Goal: Use online tool/utility

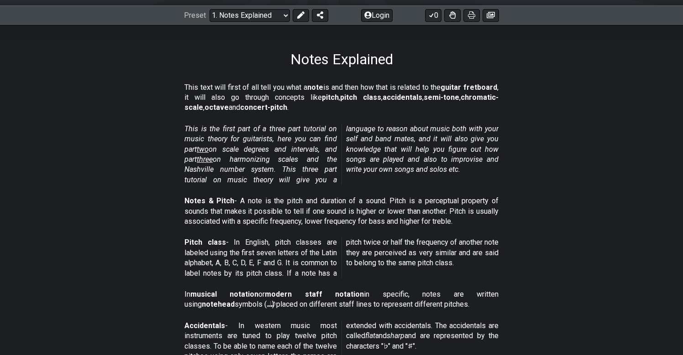
scroll to position [140, 0]
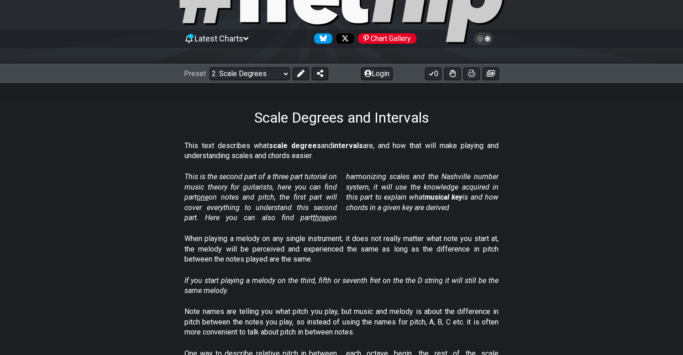
scroll to position [94, 0]
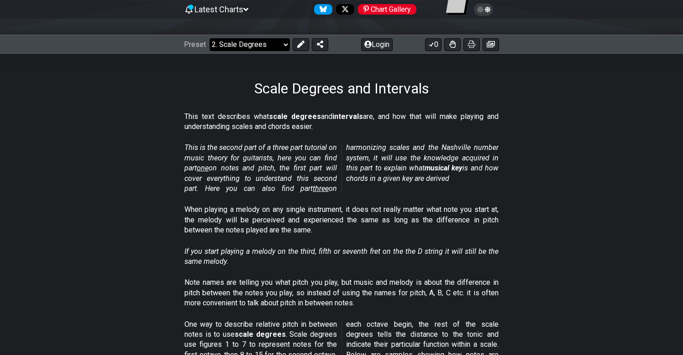
click at [274, 49] on select "Welcome to #fretflip! Initial Preset Custom Preset Minor Pentatonic Major Penta…" at bounding box center [249, 44] width 80 height 13
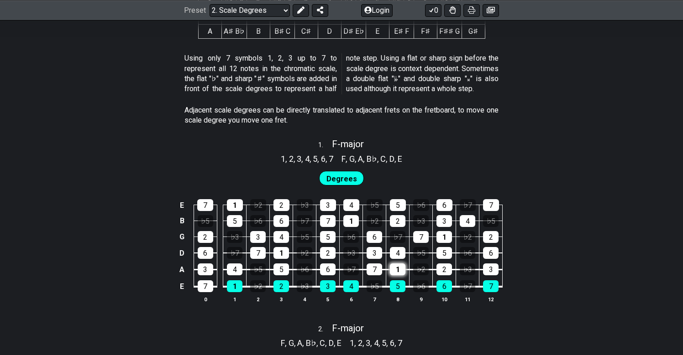
scroll to position [495, 0]
click at [202, 199] on div "7" at bounding box center [205, 205] width 16 height 12
click at [208, 201] on div "7" at bounding box center [205, 205] width 16 height 12
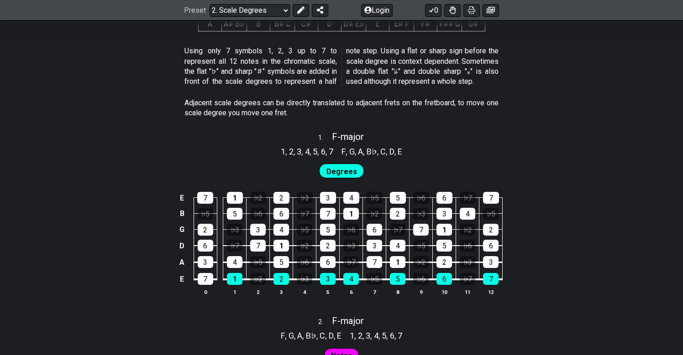
scroll to position [510, 0]
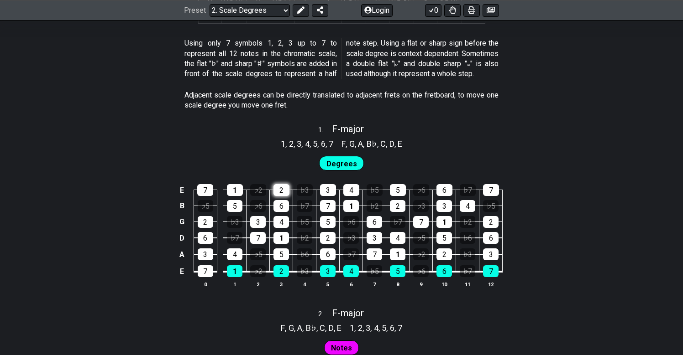
click at [287, 185] on div "2" at bounding box center [281, 190] width 16 height 12
click at [285, 184] on div "2" at bounding box center [281, 190] width 16 height 12
click at [349, 124] on span "F - major" at bounding box center [348, 129] width 32 height 11
select select "F"
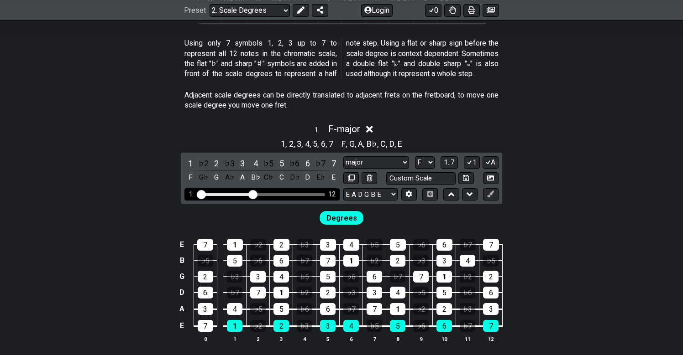
click at [199, 188] on div "1 12" at bounding box center [261, 194] width 155 height 12
click at [194, 160] on div "1" at bounding box center [190, 163] width 12 height 12
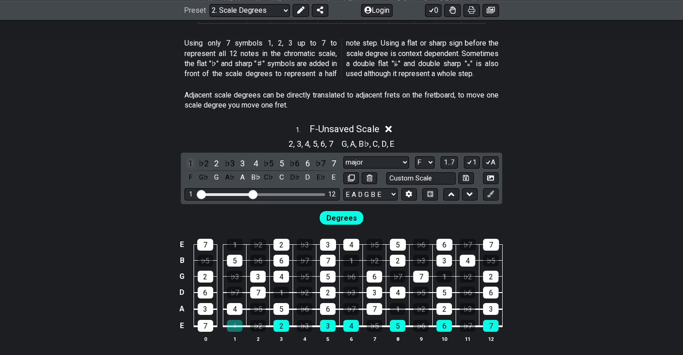
click at [194, 160] on div "1" at bounding box center [190, 163] width 12 height 12
click at [200, 159] on div "♭2" at bounding box center [204, 163] width 12 height 12
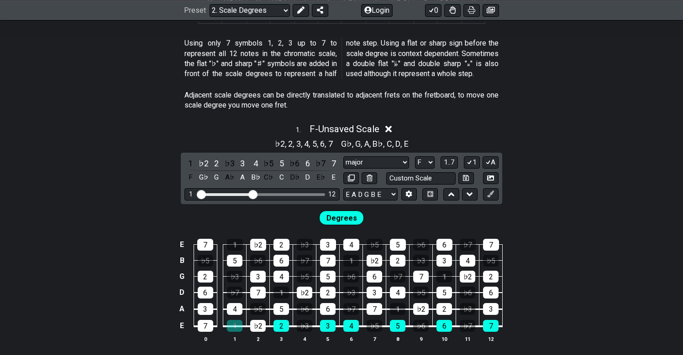
click at [209, 157] on div "1 ♭2 2 ♭3 3 4 ♭5 5 ♭6 6 ♭7 7 F G♭ G A♭ A B♭ C♭ C D♭ D E♭ E" at bounding box center [261, 170] width 155 height 27
click at [214, 157] on div "2" at bounding box center [216, 163] width 12 height 12
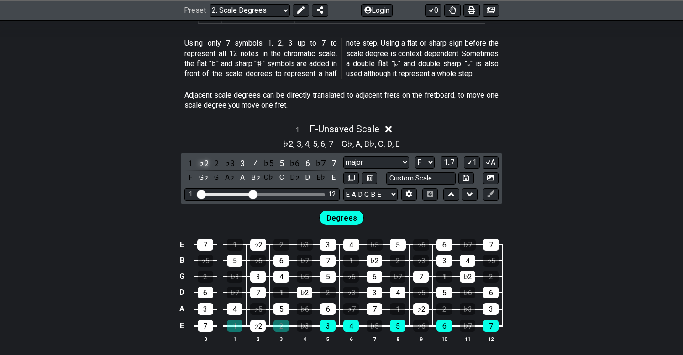
click at [205, 157] on div "♭2" at bounding box center [204, 163] width 12 height 12
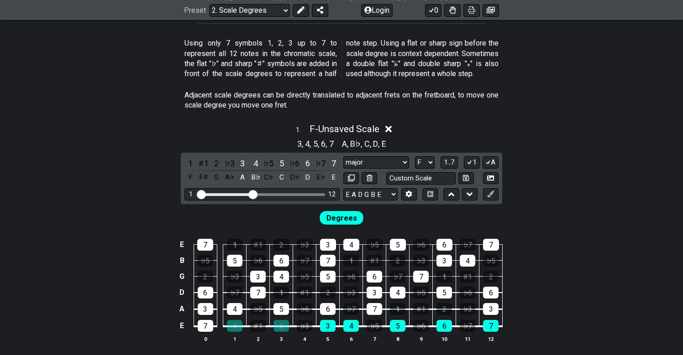
click at [245, 153] on div "1 ♯1 2 ♭3 3 4 ♭5 5 ♭6 6 ♭7 7 F F♯ G A♭ A B♭ C♭ C D♭ D E♭ E major major Minor Pe…" at bounding box center [341, 179] width 321 height 52
click at [243, 157] on div "3" at bounding box center [242, 163] width 12 height 12
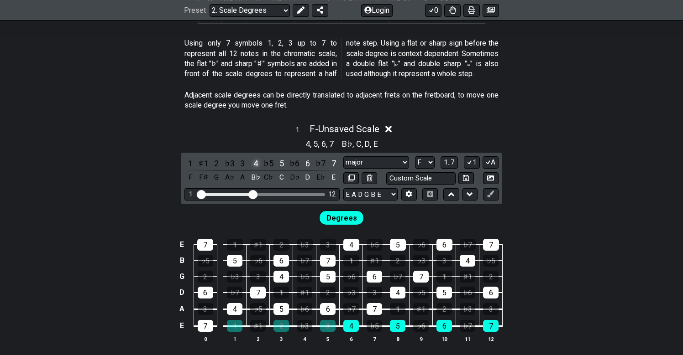
click at [250, 157] on div "4" at bounding box center [256, 163] width 12 height 12
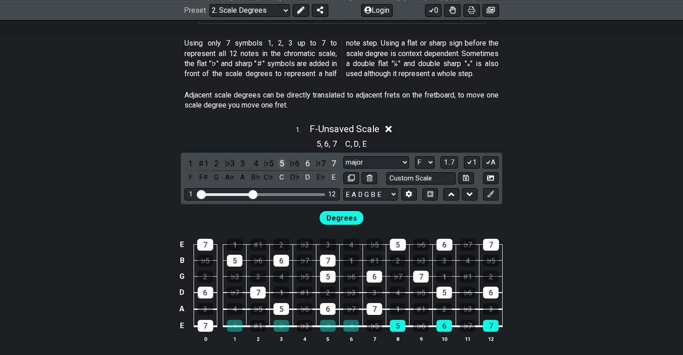
click at [278, 157] on div "5" at bounding box center [282, 163] width 12 height 12
click at [305, 157] on div "6" at bounding box center [308, 163] width 12 height 12
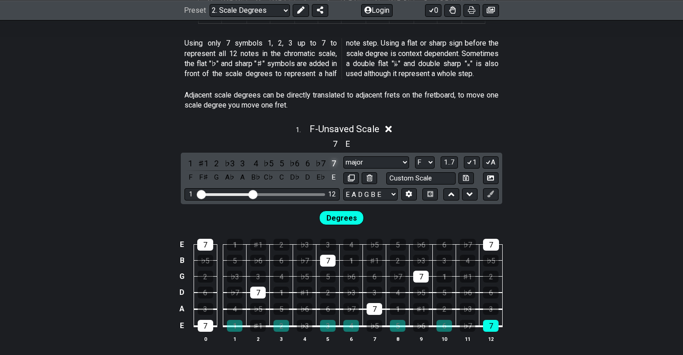
click at [331, 157] on div "7" at bounding box center [334, 163] width 12 height 12
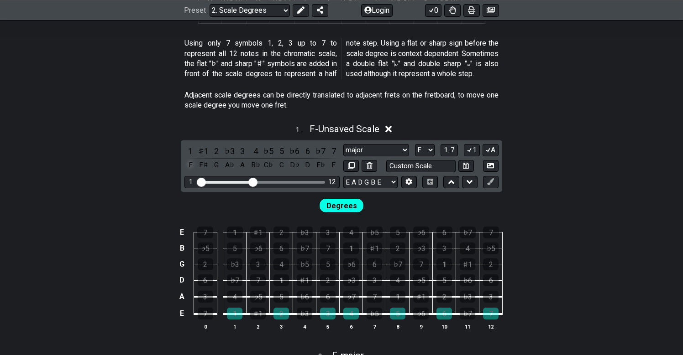
click at [193, 159] on div "F" at bounding box center [190, 165] width 12 height 12
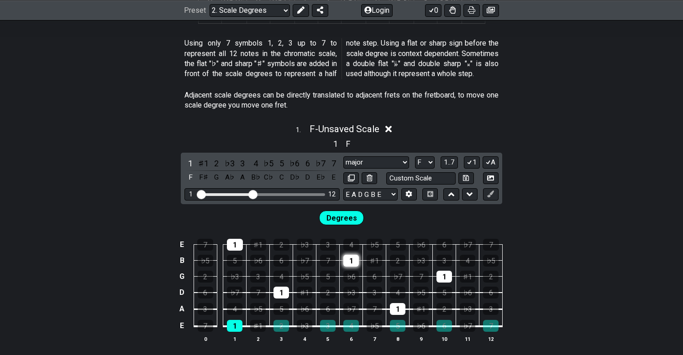
click at [353, 258] on div "1" at bounding box center [351, 261] width 16 height 12
click at [309, 256] on div "♭7" at bounding box center [305, 261] width 16 height 12
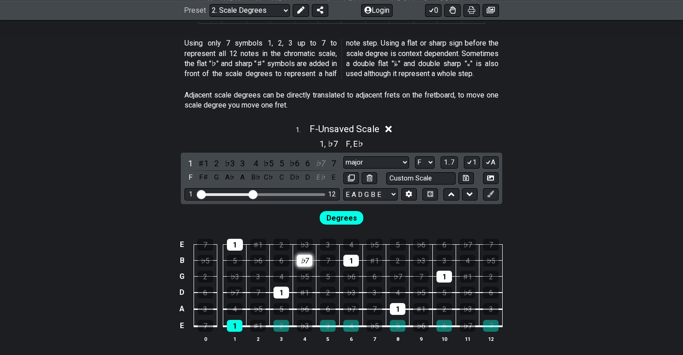
click at [309, 256] on div "♭7" at bounding box center [305, 261] width 16 height 12
click at [382, 161] on select "major major Minor Pentatonic Major Pentatonic Minor Blues Major Blues Major / […" at bounding box center [376, 162] width 66 height 12
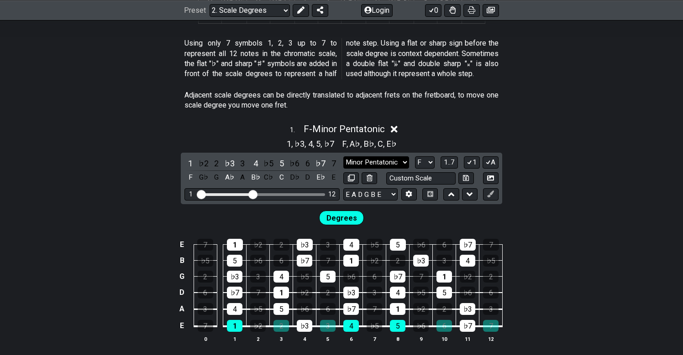
click at [380, 160] on select "major major Minor Pentatonic Major Pentatonic Minor Blues Major Blues Major / […" at bounding box center [376, 162] width 66 height 12
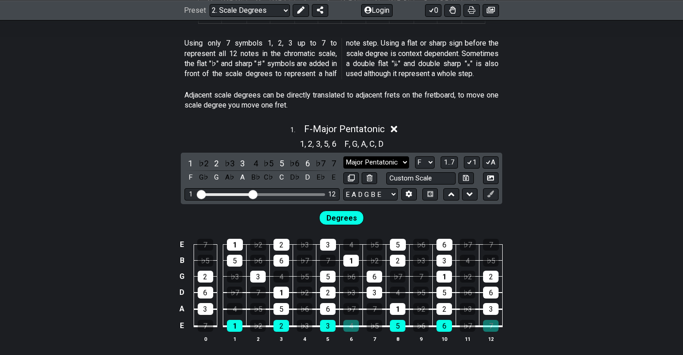
click at [380, 156] on select "major major Minor Pentatonic Major Pentatonic Minor Blues Major Blues Major / […" at bounding box center [376, 162] width 66 height 12
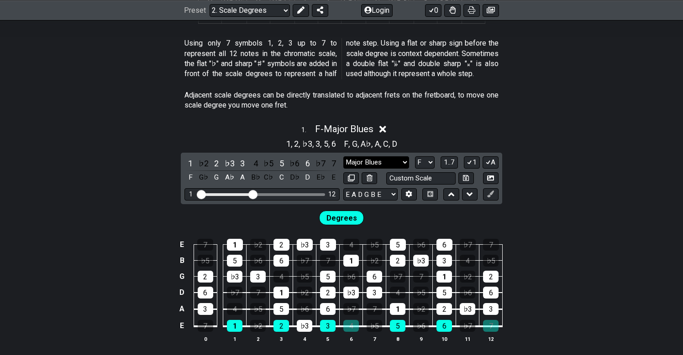
click at [381, 156] on select "major major Minor Pentatonic Major Pentatonic Minor Blues Major Blues Major / […" at bounding box center [376, 162] width 66 height 12
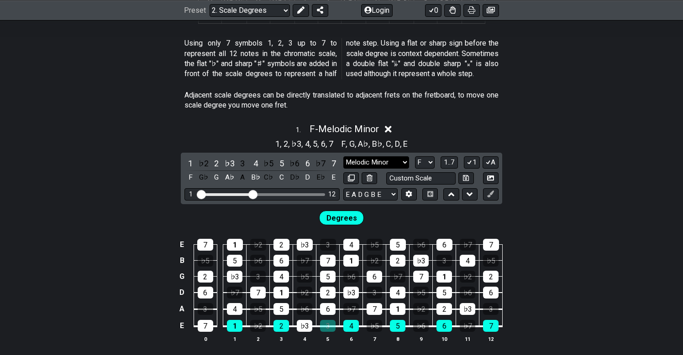
click at [383, 161] on select "major major Minor Pentatonic Major Pentatonic Minor Blues Major Blues Major / […" at bounding box center [376, 162] width 66 height 12
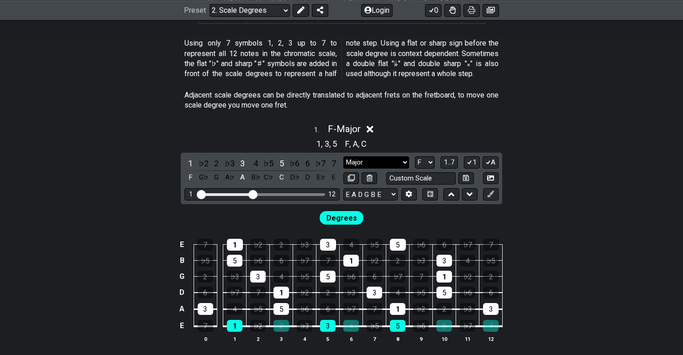
click at [381, 158] on select "major major Minor Pentatonic Major Pentatonic Minor Blues Major Blues Major / […" at bounding box center [376, 162] width 66 height 12
select select "major"
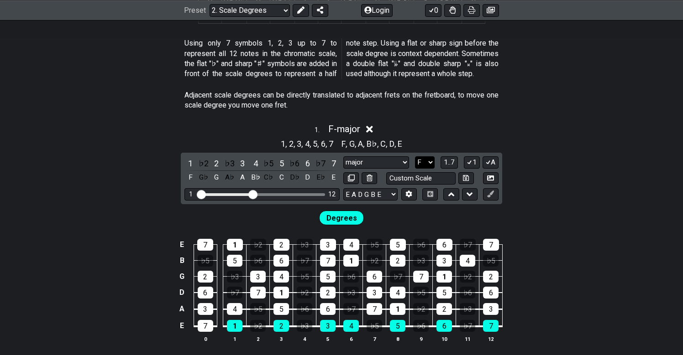
click at [432, 160] on select "A♭ A A♯ B♭ B C C♯ D♭ D D♯ E♭ E F F♯ G♭ G G♯" at bounding box center [425, 162] width 20 height 12
click at [446, 160] on span "1..7" at bounding box center [448, 162] width 11 height 8
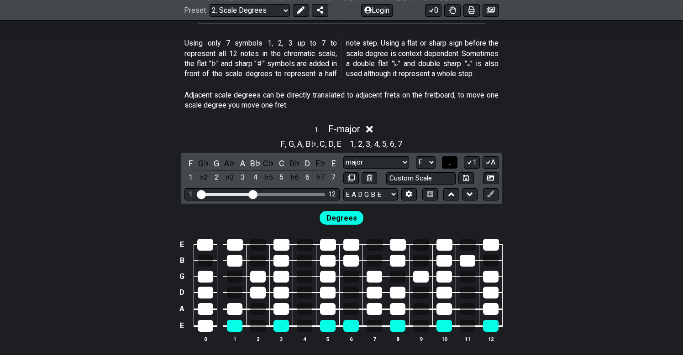
click at [446, 160] on button "..." at bounding box center [450, 162] width 16 height 12
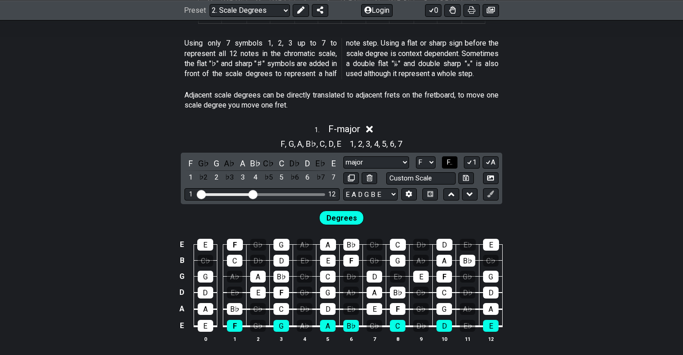
click at [446, 160] on button "F.." at bounding box center [450, 162] width 16 height 12
click at [446, 160] on span "1..7" at bounding box center [448, 162] width 11 height 8
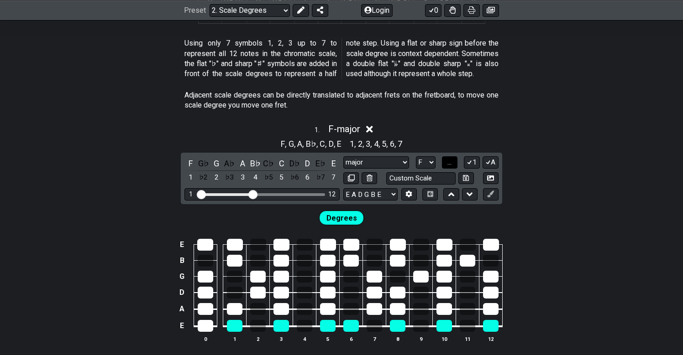
click at [446, 160] on button "..." at bounding box center [450, 162] width 16 height 12
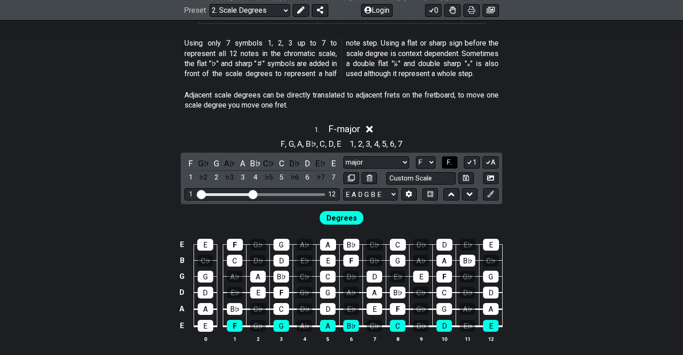
click at [446, 160] on button "F.." at bounding box center [450, 162] width 16 height 12
click at [446, 160] on span "1..7" at bounding box center [448, 162] width 11 height 8
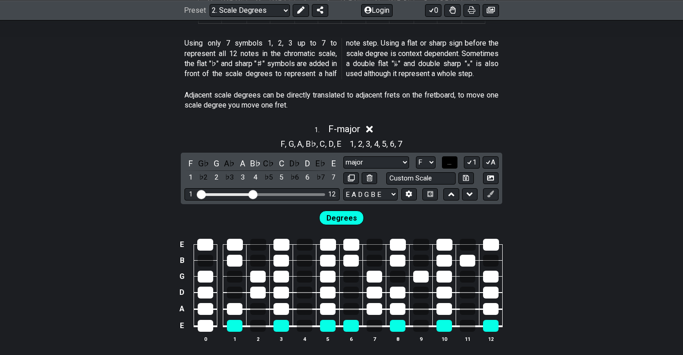
click at [446, 160] on button "..." at bounding box center [450, 162] width 16 height 12
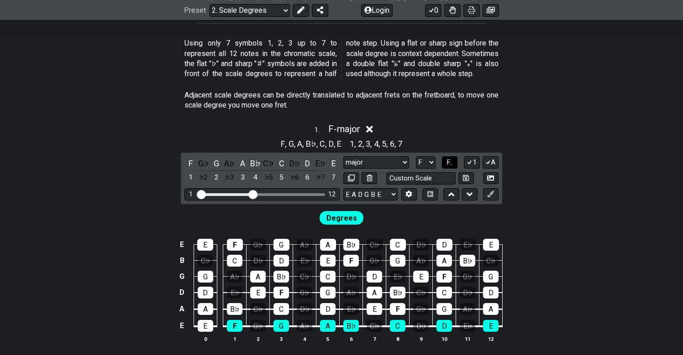
click at [446, 160] on button "F.." at bounding box center [450, 162] width 16 height 12
click at [446, 160] on span "1..7" at bounding box center [448, 162] width 11 height 8
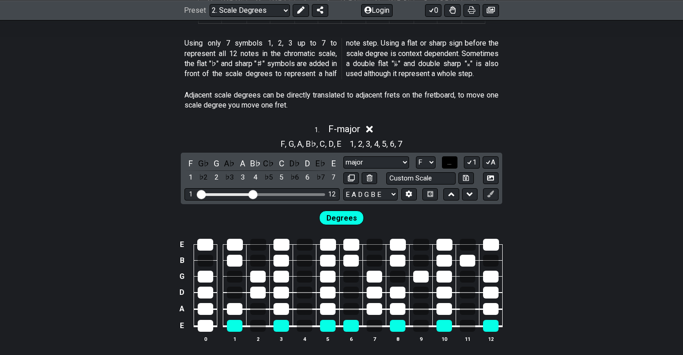
click at [451, 161] on span "..." at bounding box center [449, 162] width 4 height 8
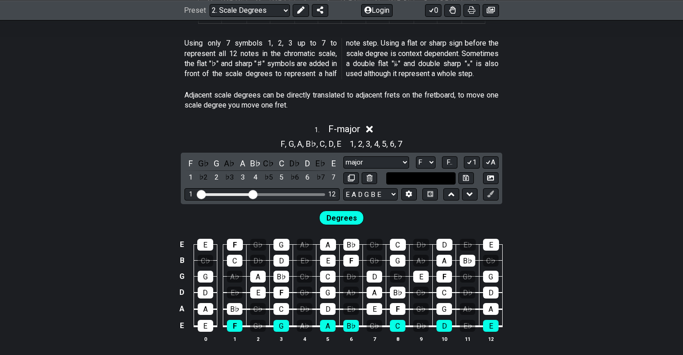
click at [437, 172] on input "text" at bounding box center [420, 178] width 69 height 12
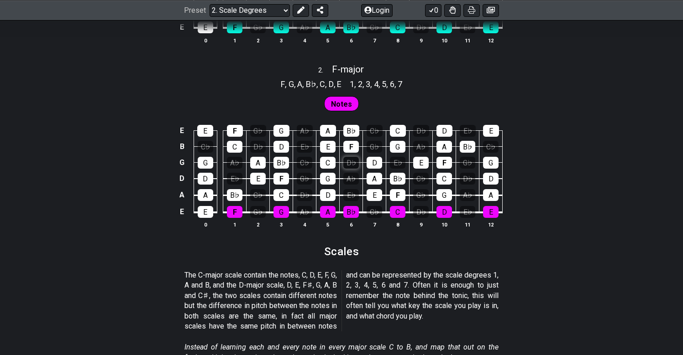
scroll to position [810, 0]
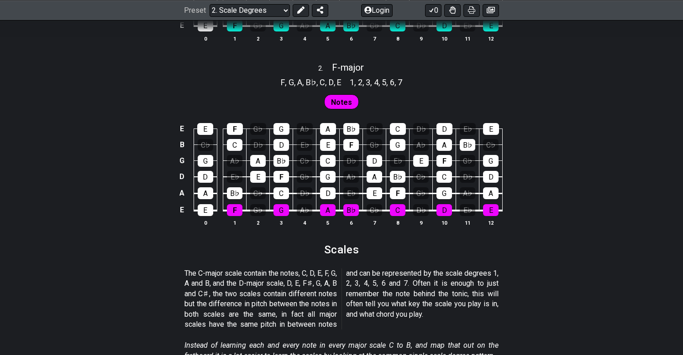
type input "Custom Scale"
click at [206, 195] on td "E" at bounding box center [204, 201] width 23 height 17
click at [206, 188] on div "A" at bounding box center [206, 194] width 16 height 12
click at [206, 173] on div "D" at bounding box center [206, 177] width 16 height 12
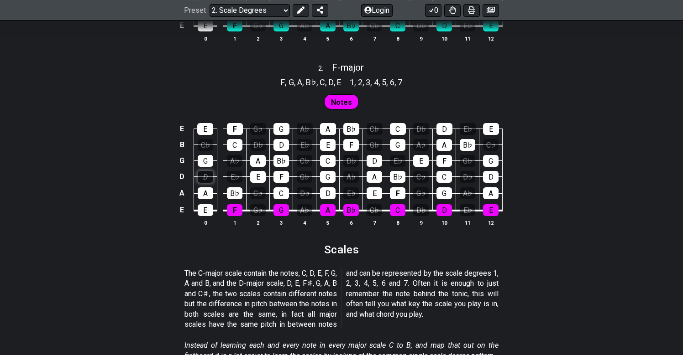
click at [205, 171] on div "D" at bounding box center [206, 177] width 16 height 12
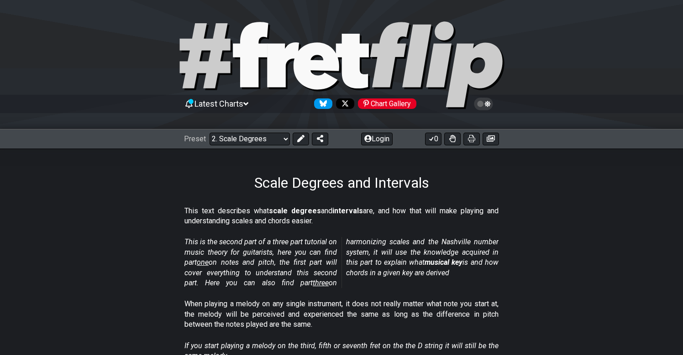
scroll to position [0, 0]
